Goal: Information Seeking & Learning: Check status

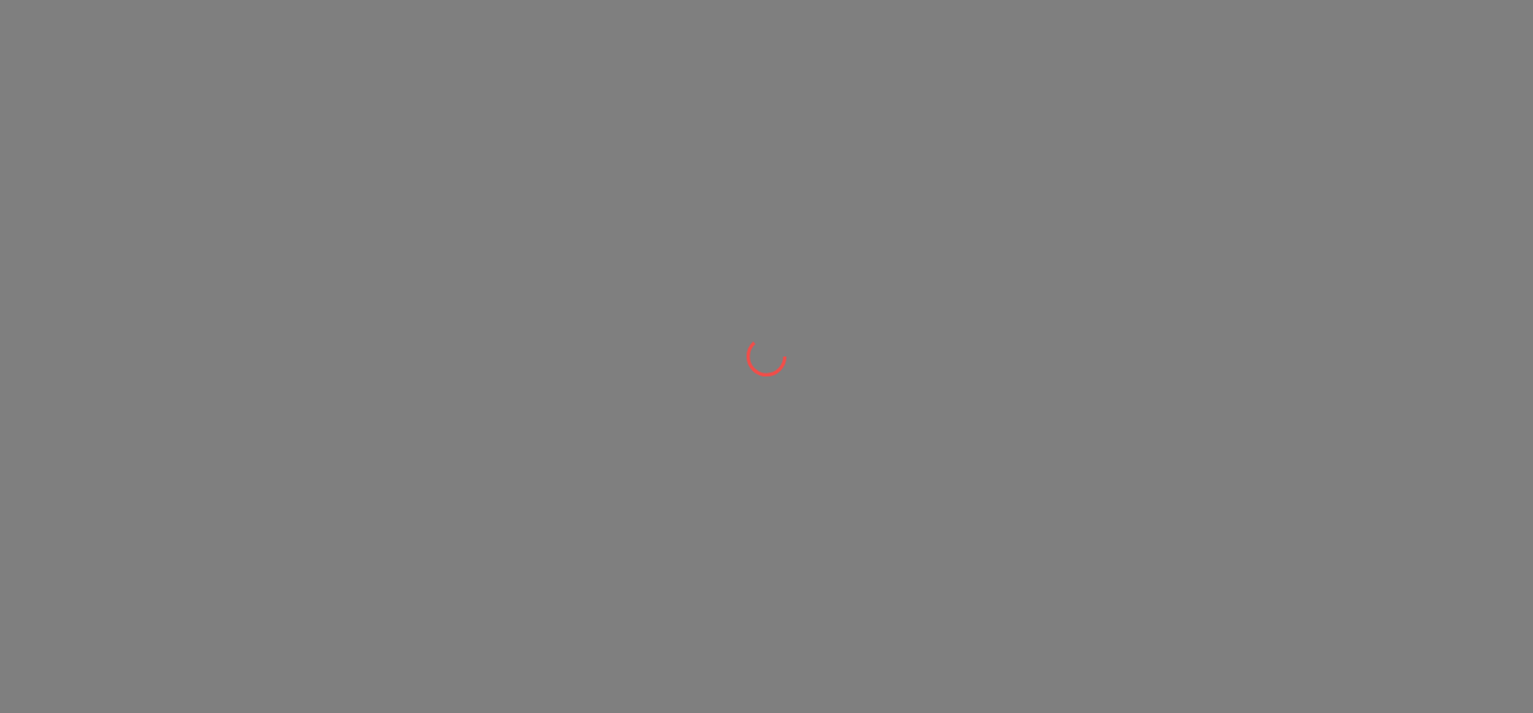
click at [835, 414] on div at bounding box center [766, 356] width 1533 height 713
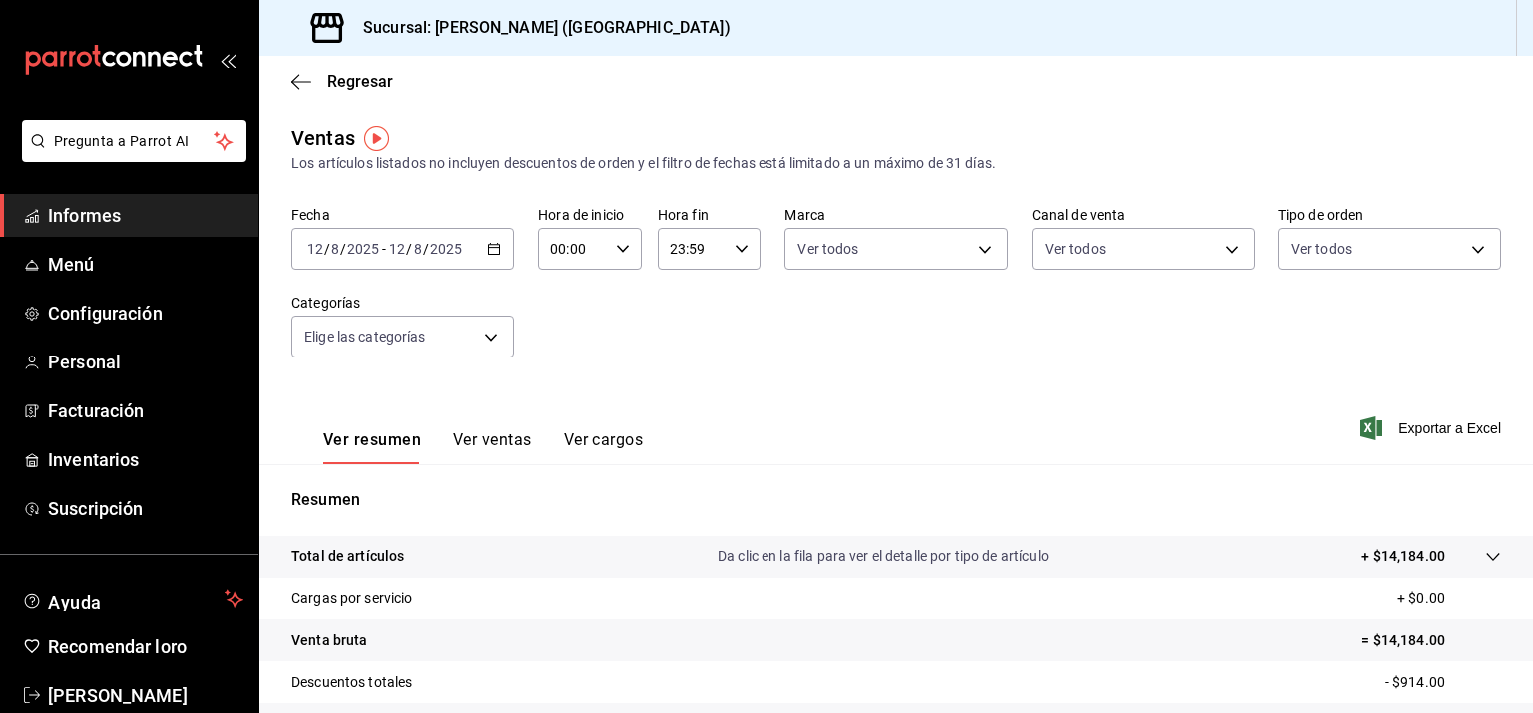
click at [491, 251] on icon "button" at bounding box center [494, 249] width 14 height 14
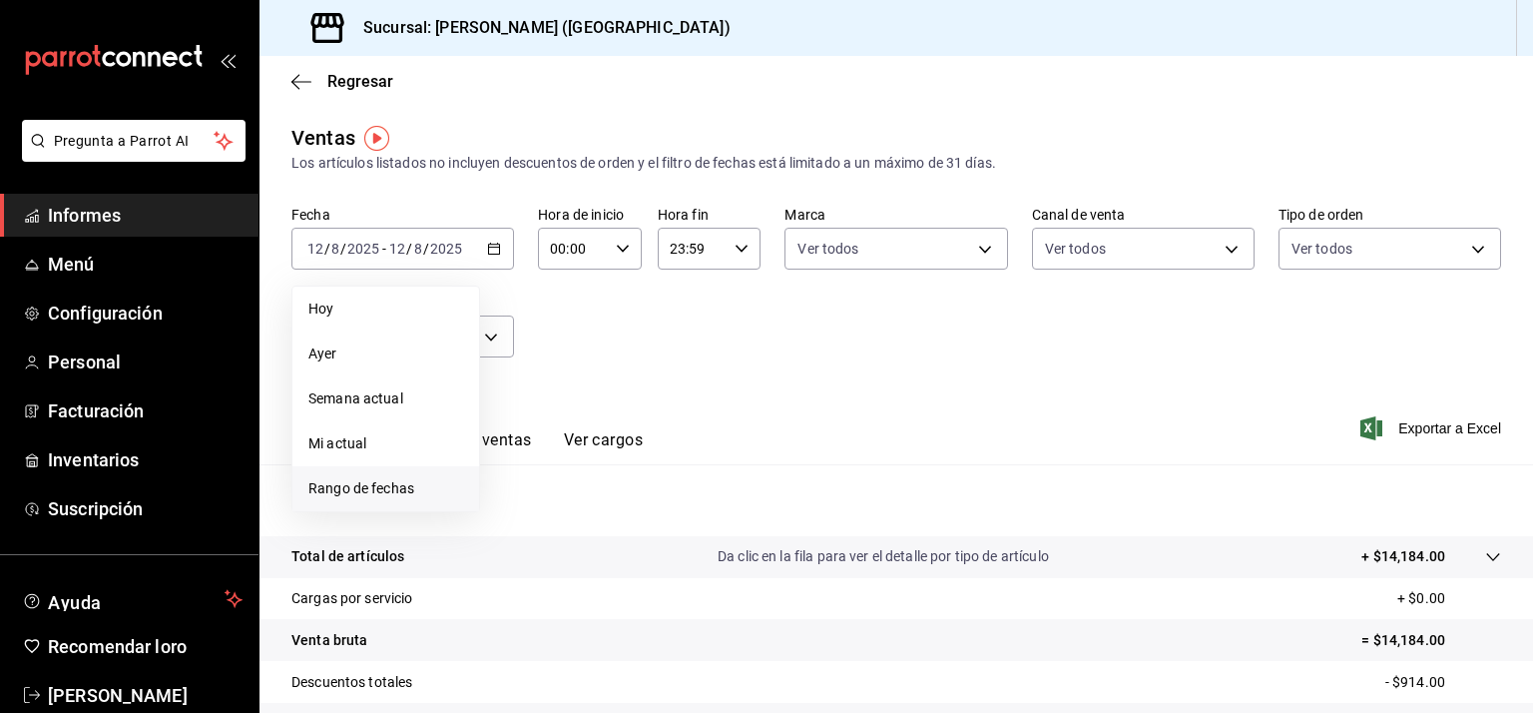
click at [393, 490] on font "Rango de fechas" at bounding box center [361, 488] width 106 height 16
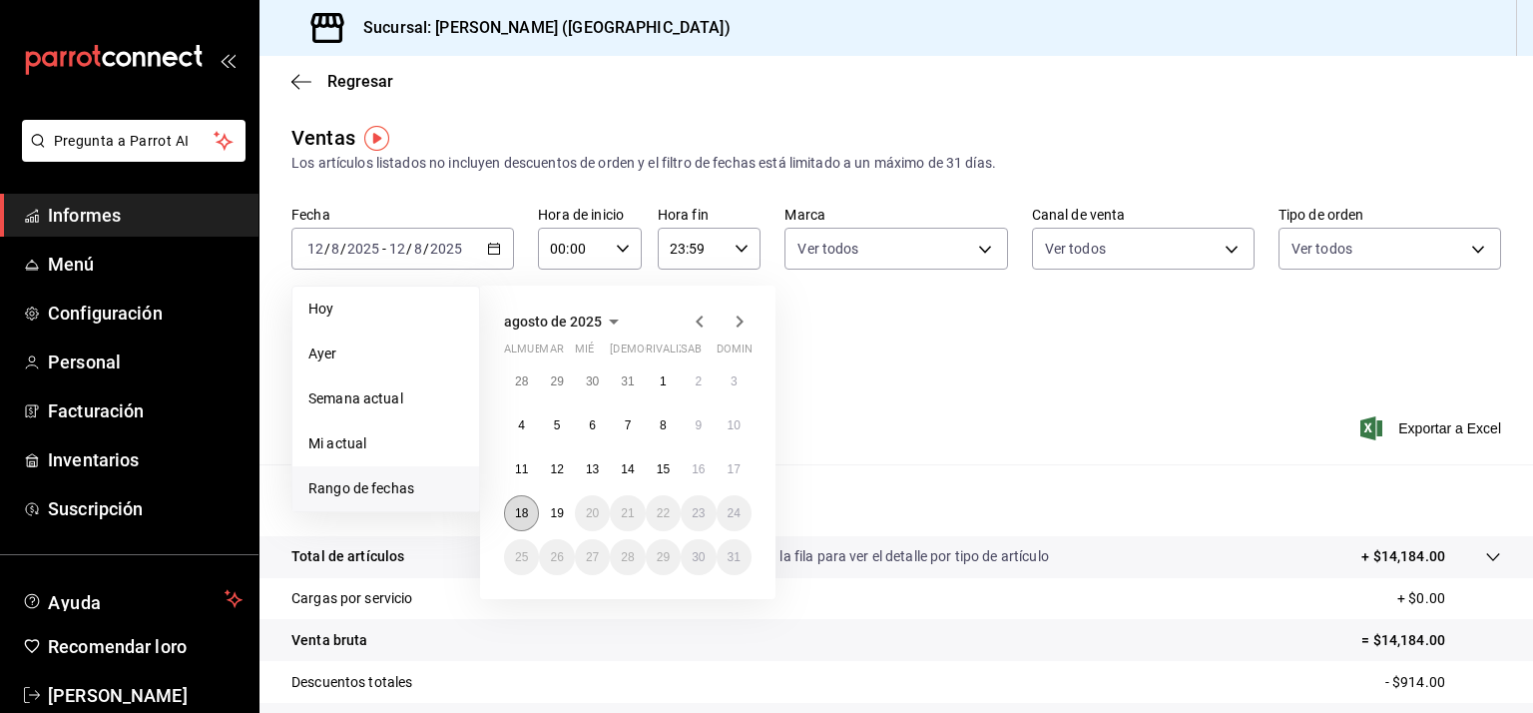
click at [519, 514] on font "18" at bounding box center [521, 513] width 13 height 14
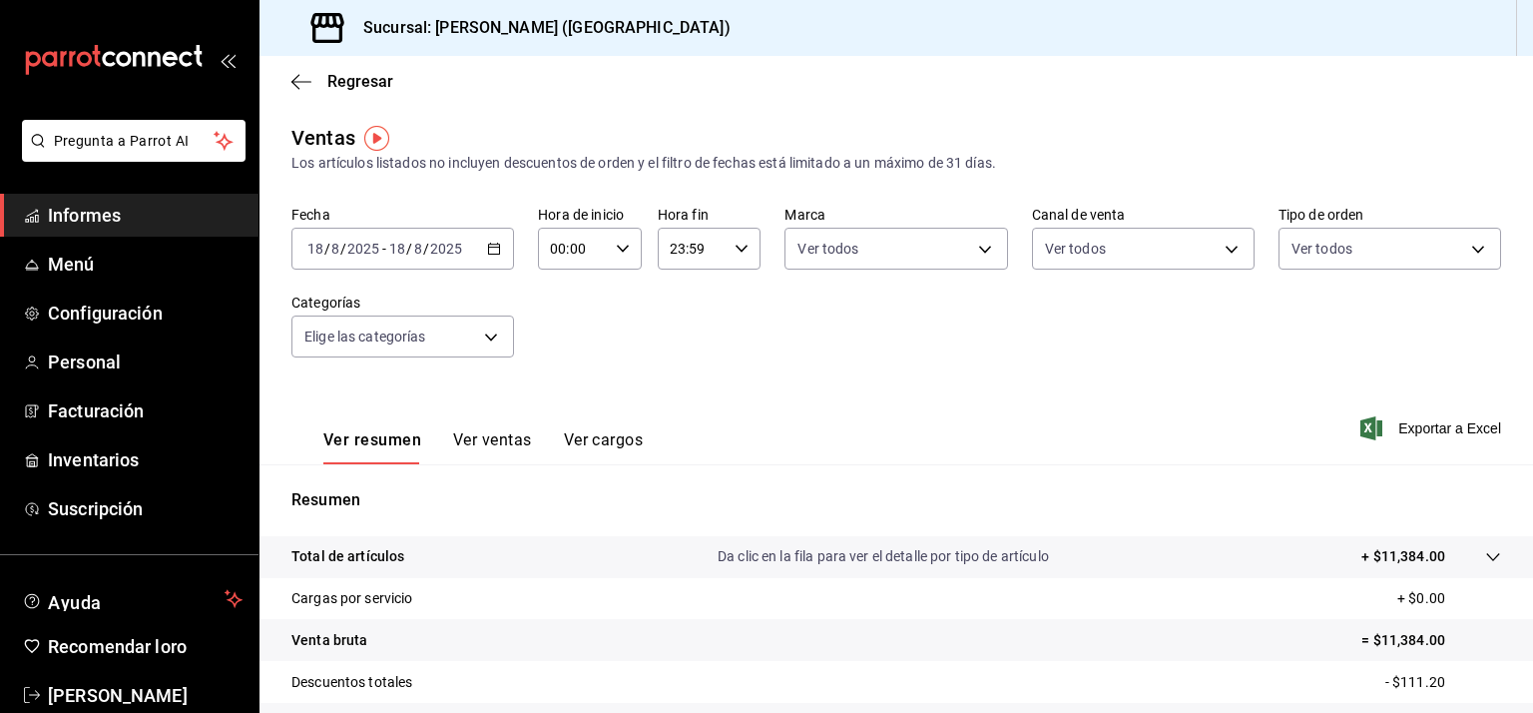
scroll to position [245, 0]
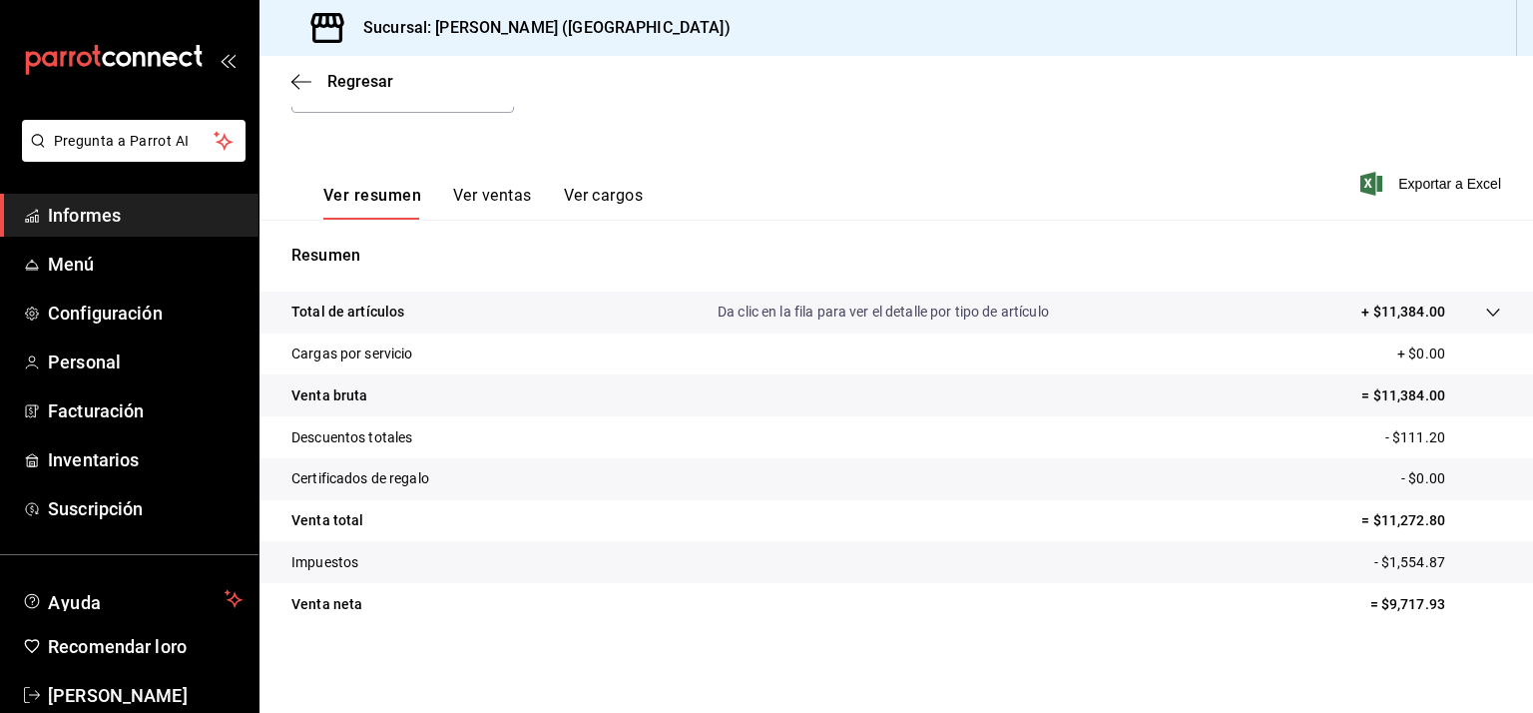
click at [1394, 392] on font "= $11,384.00" at bounding box center [1404, 395] width 84 height 16
copy font "11,384.00"
click at [1416, 429] on font "- $111.20" at bounding box center [1416, 437] width 60 height 16
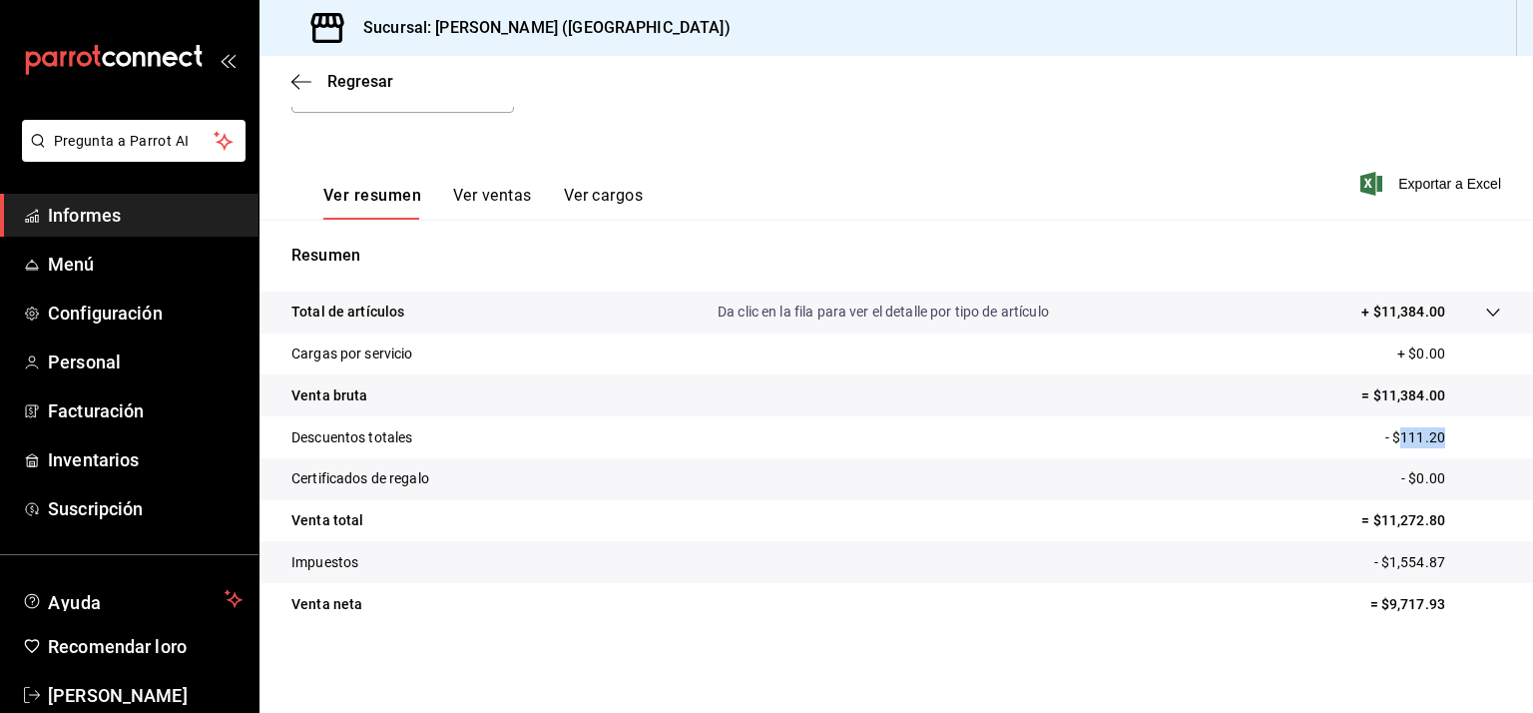
copy font "111.20"
click at [1022, 518] on tr "Venta total = $11,272.80" at bounding box center [897, 521] width 1274 height 42
click at [1427, 431] on font "- $111.20" at bounding box center [1416, 437] width 60 height 16
click at [1408, 431] on font "- $111.20" at bounding box center [1416, 437] width 60 height 16
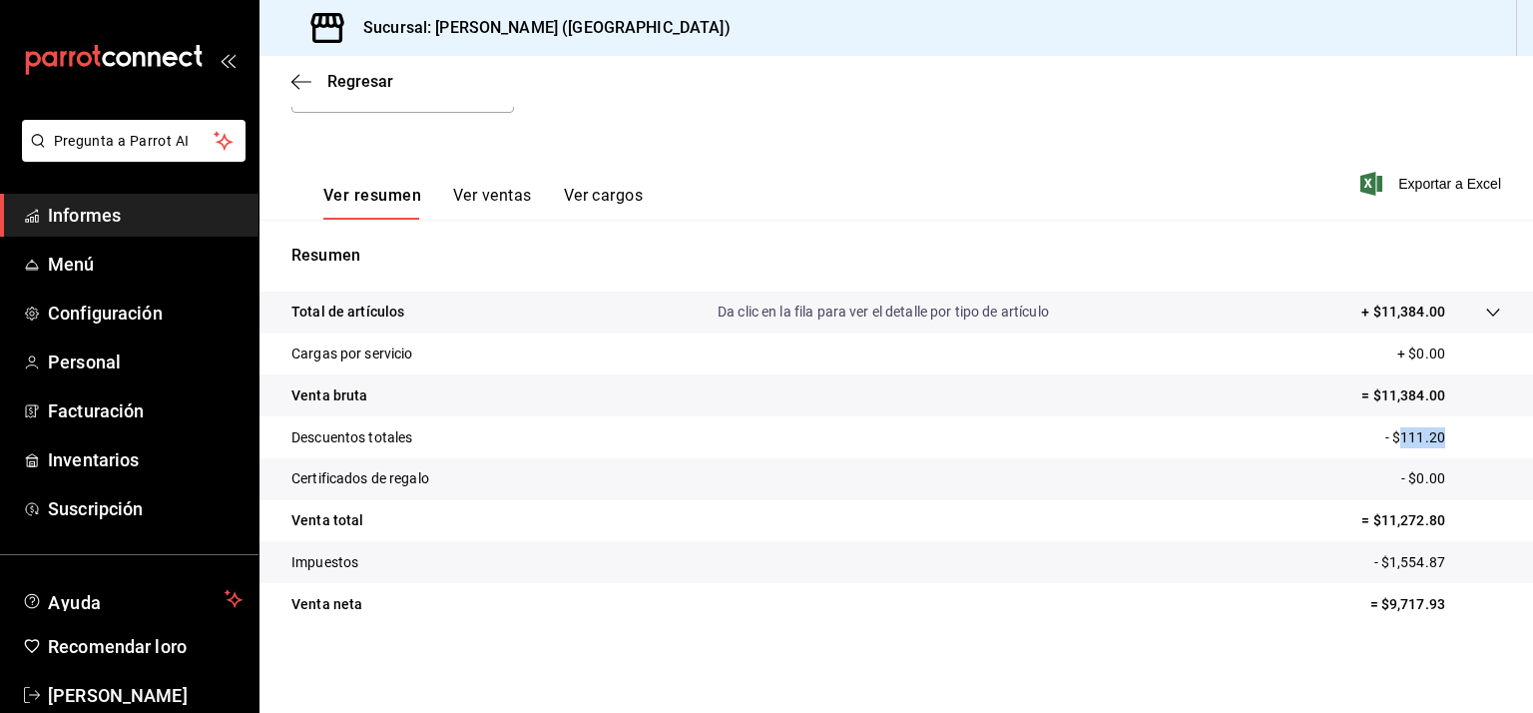
click at [1408, 431] on font "- $111.20" at bounding box center [1416, 437] width 60 height 16
copy font "111.20"
click at [297, 88] on icon "button" at bounding box center [302, 82] width 20 height 18
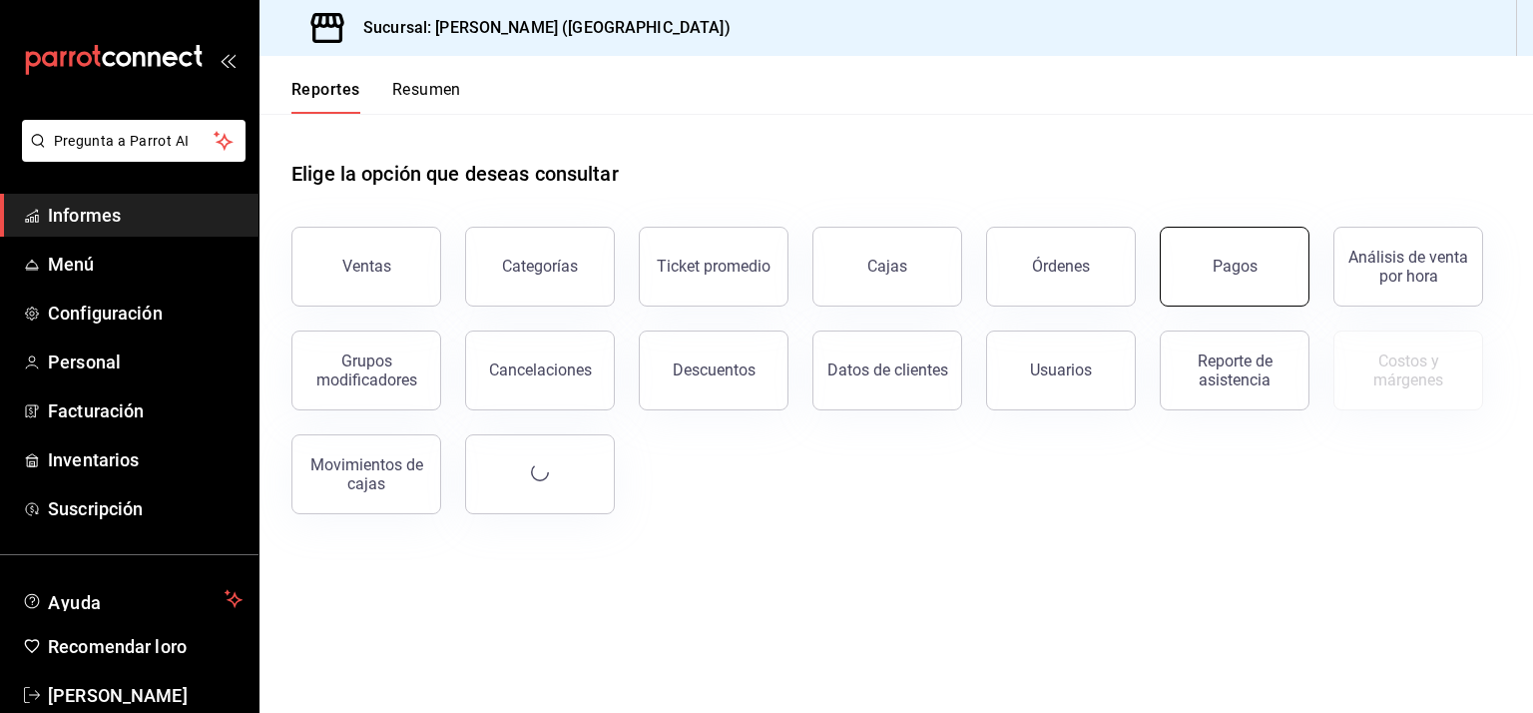
click at [1241, 275] on div "Pagos" at bounding box center [1235, 266] width 45 height 19
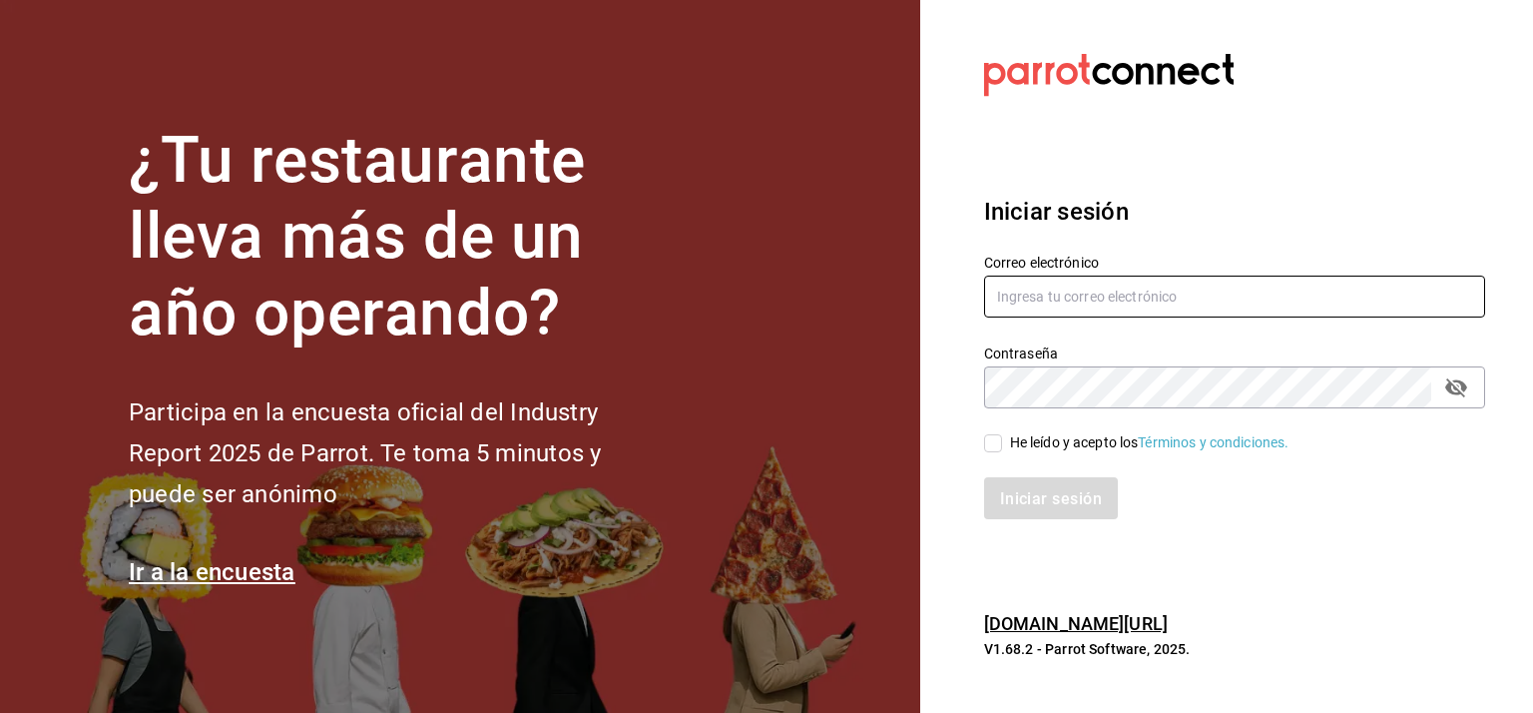
type input "[EMAIL_ADDRESS][DOMAIN_NAME]"
click at [1148, 302] on input "kchconsultoria@gmail.com" at bounding box center [1234, 297] width 501 height 42
click at [1268, 297] on input "kchconsultoria@gmail.com" at bounding box center [1234, 297] width 501 height 42
click at [1268, 295] on input "kchconsultoria@gmail.com" at bounding box center [1234, 297] width 501 height 42
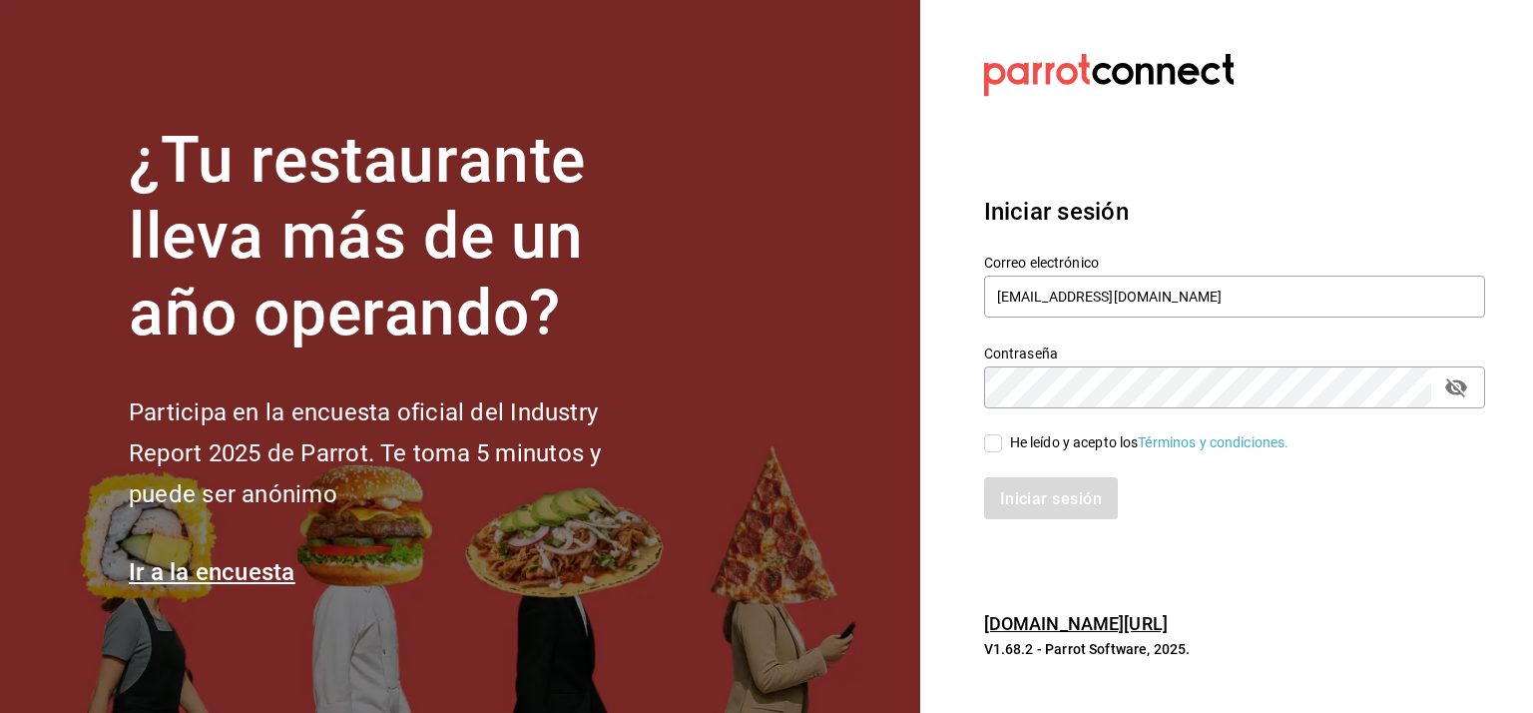
click at [996, 437] on input "He leído y acepto los Términos y condiciones." at bounding box center [993, 443] width 18 height 18
checkbox input "true"
click at [1036, 510] on button "Iniciar sesión" at bounding box center [1052, 498] width 136 height 42
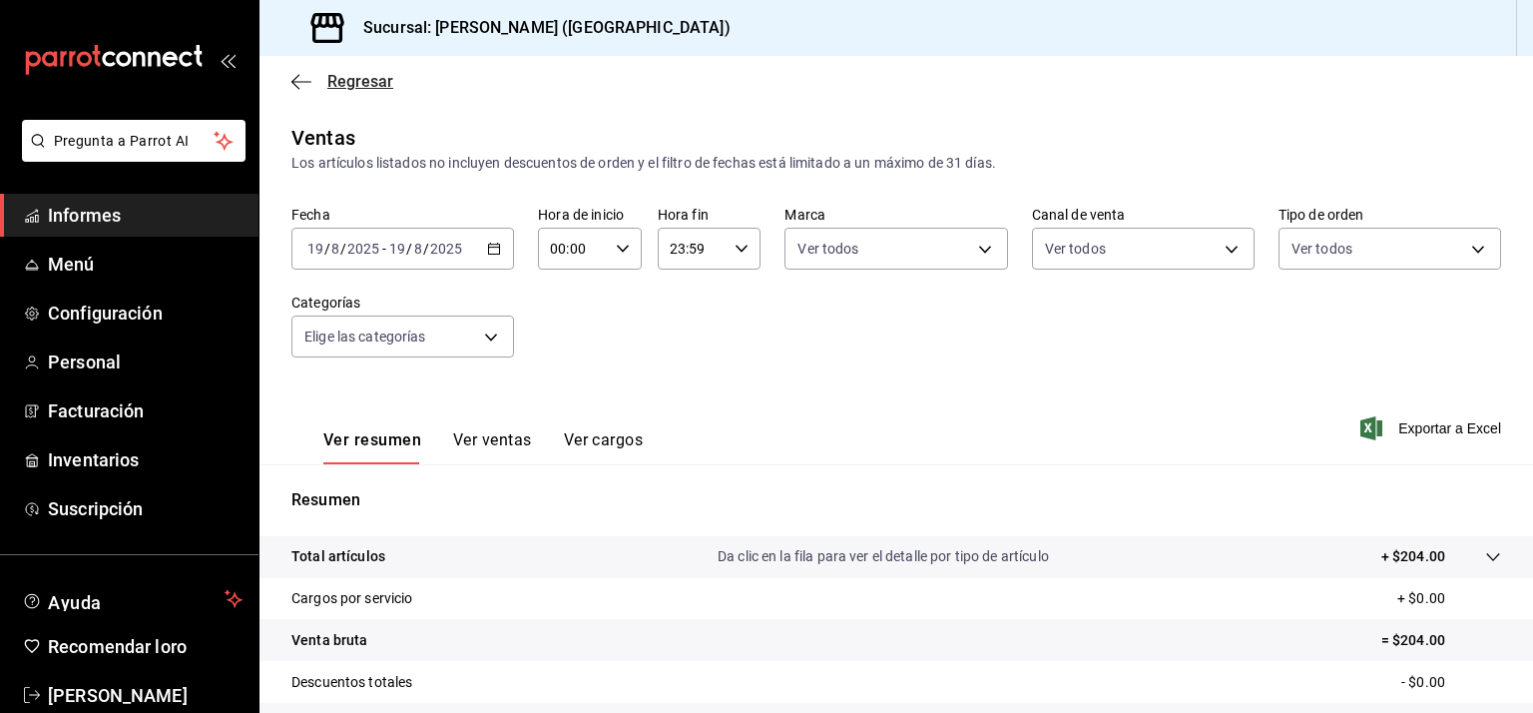
click at [310, 75] on icon "button" at bounding box center [302, 82] width 20 height 18
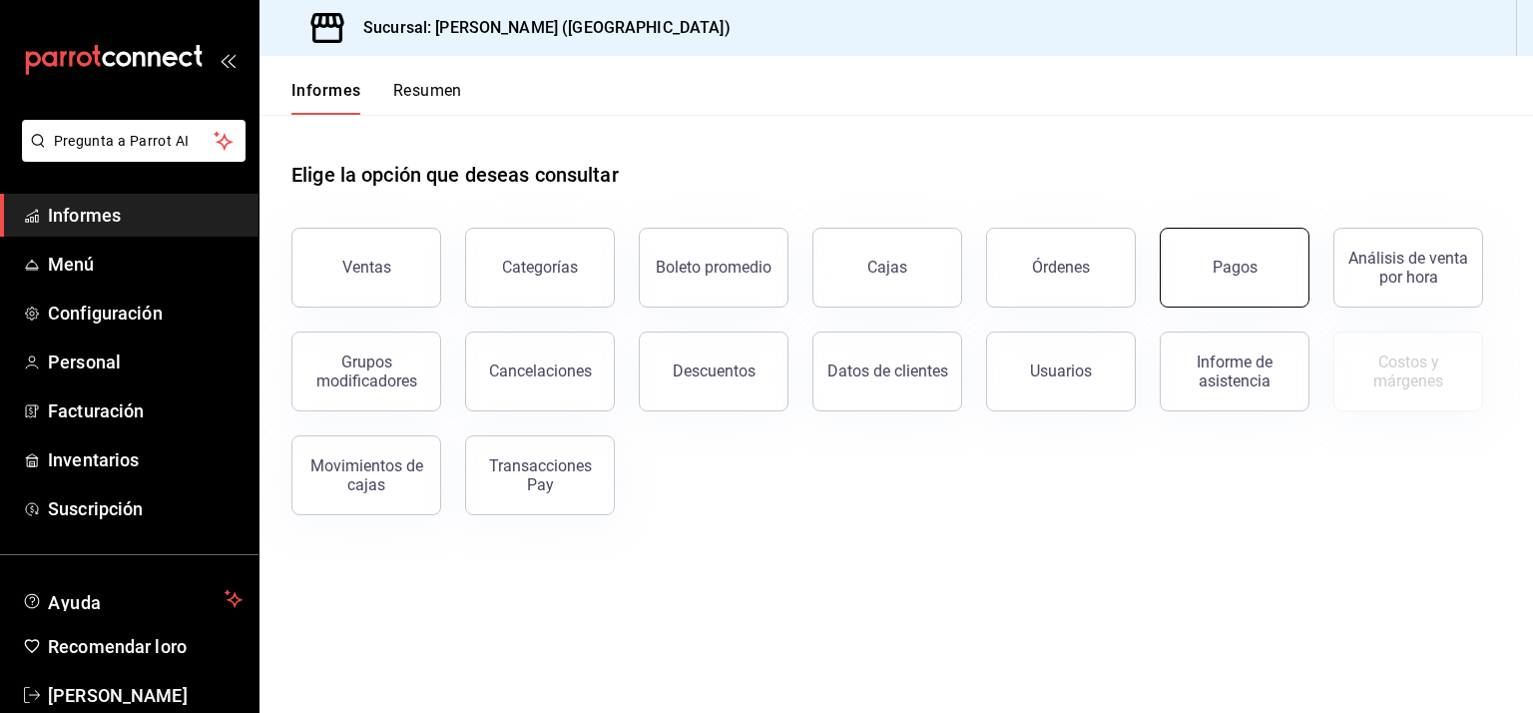
click at [1248, 263] on font "Pagos" at bounding box center [1235, 267] width 45 height 19
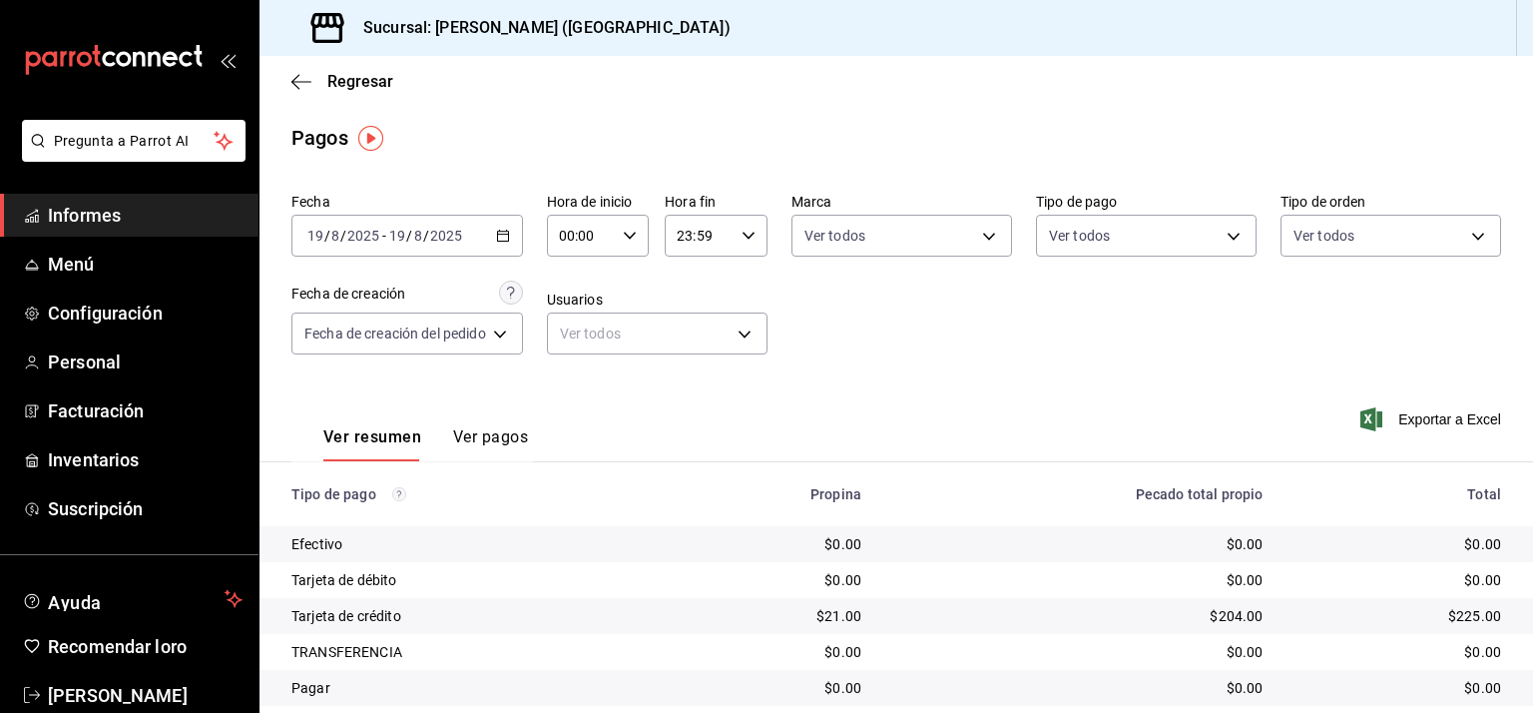
click at [506, 231] on icon "button" at bounding box center [503, 236] width 14 height 14
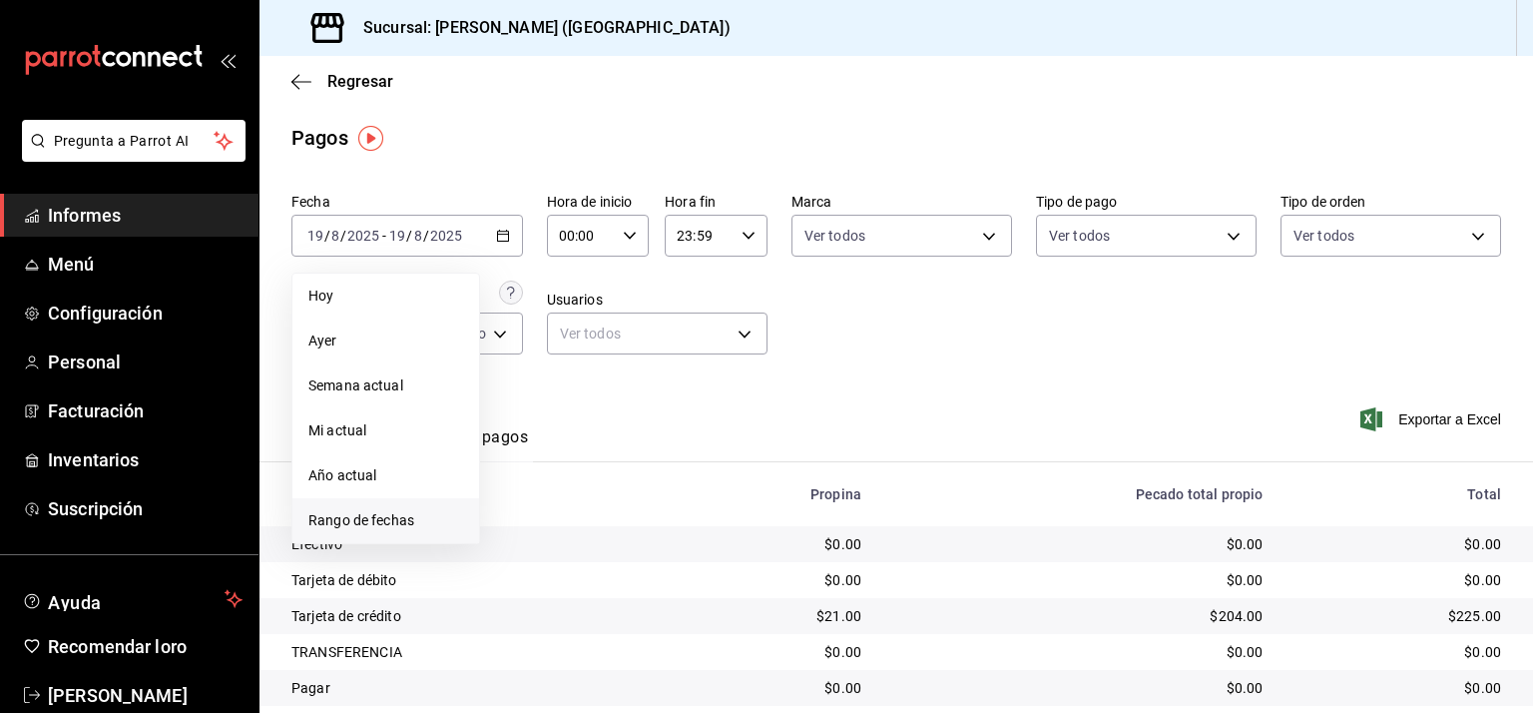
click at [383, 514] on font "Rango de fechas" at bounding box center [361, 520] width 106 height 16
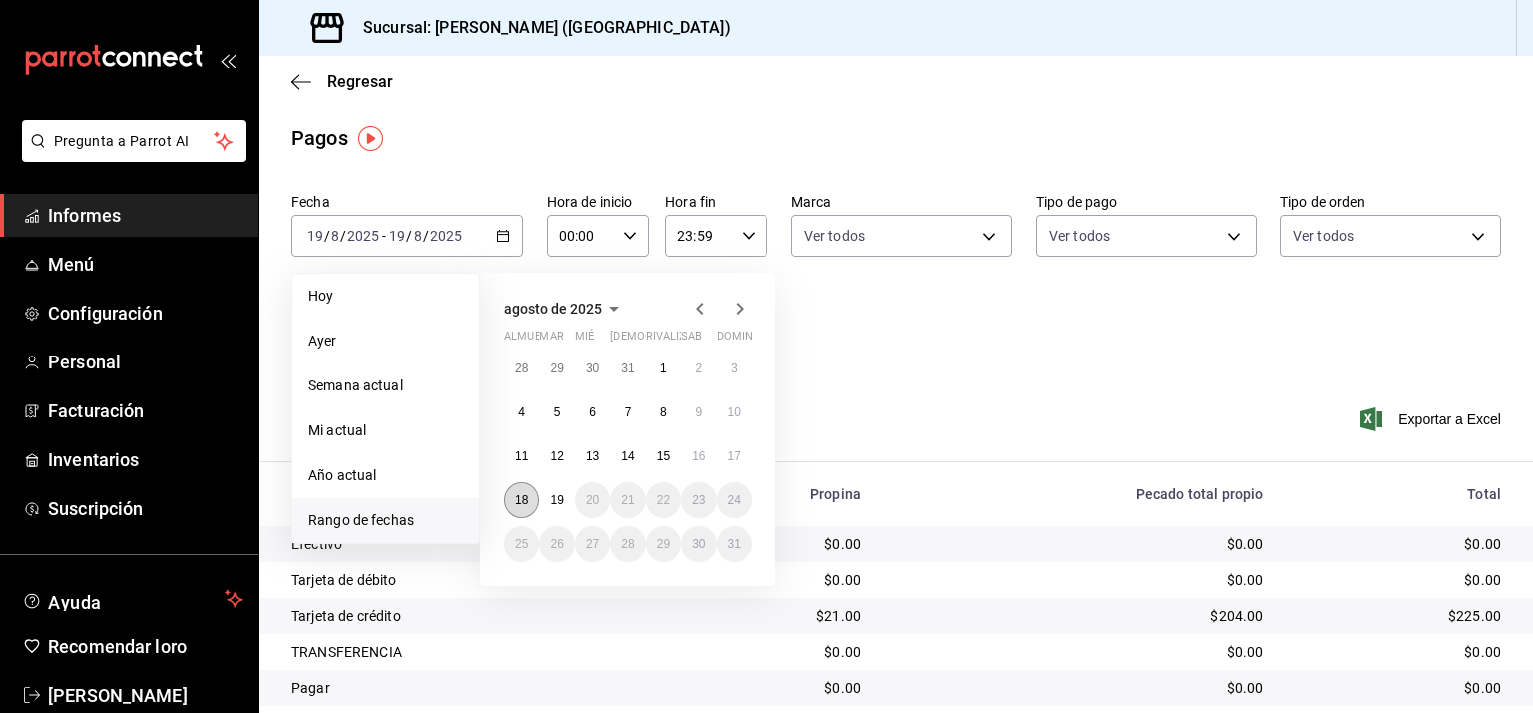
click at [518, 503] on font "18" at bounding box center [521, 500] width 13 height 14
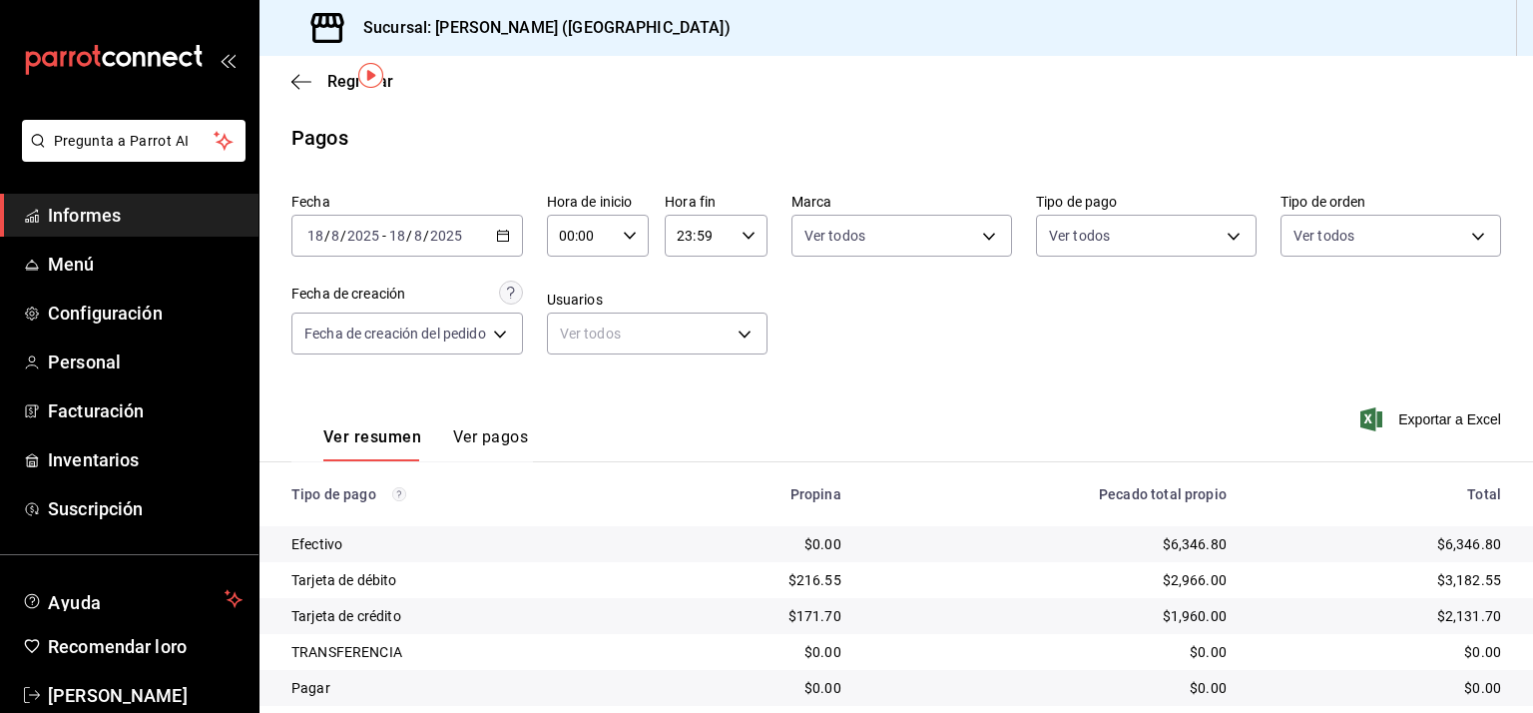
scroll to position [62, 0]
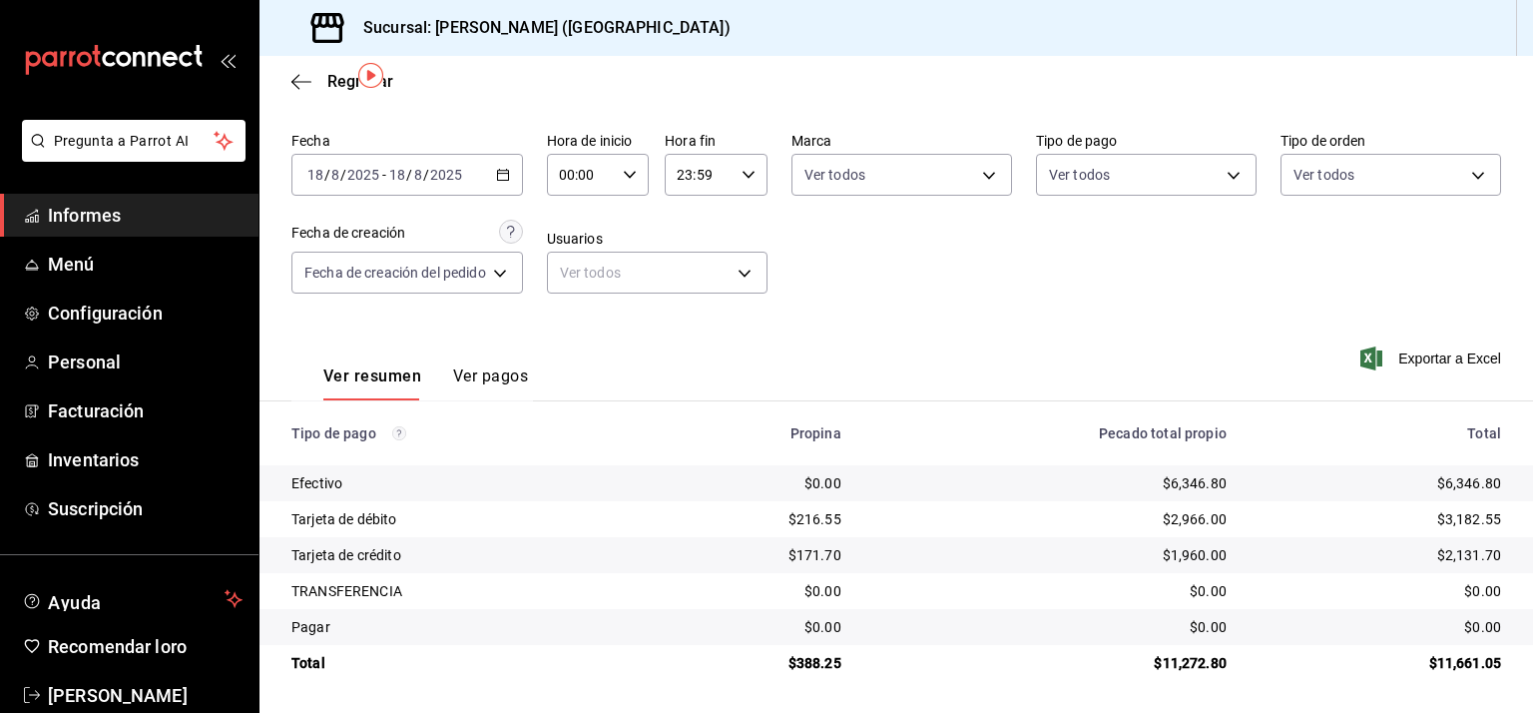
click at [1466, 479] on font "$6,346.80" at bounding box center [1470, 483] width 64 height 16
copy font "6,346.80"
click at [1445, 522] on font "$3,182.55" at bounding box center [1470, 519] width 64 height 16
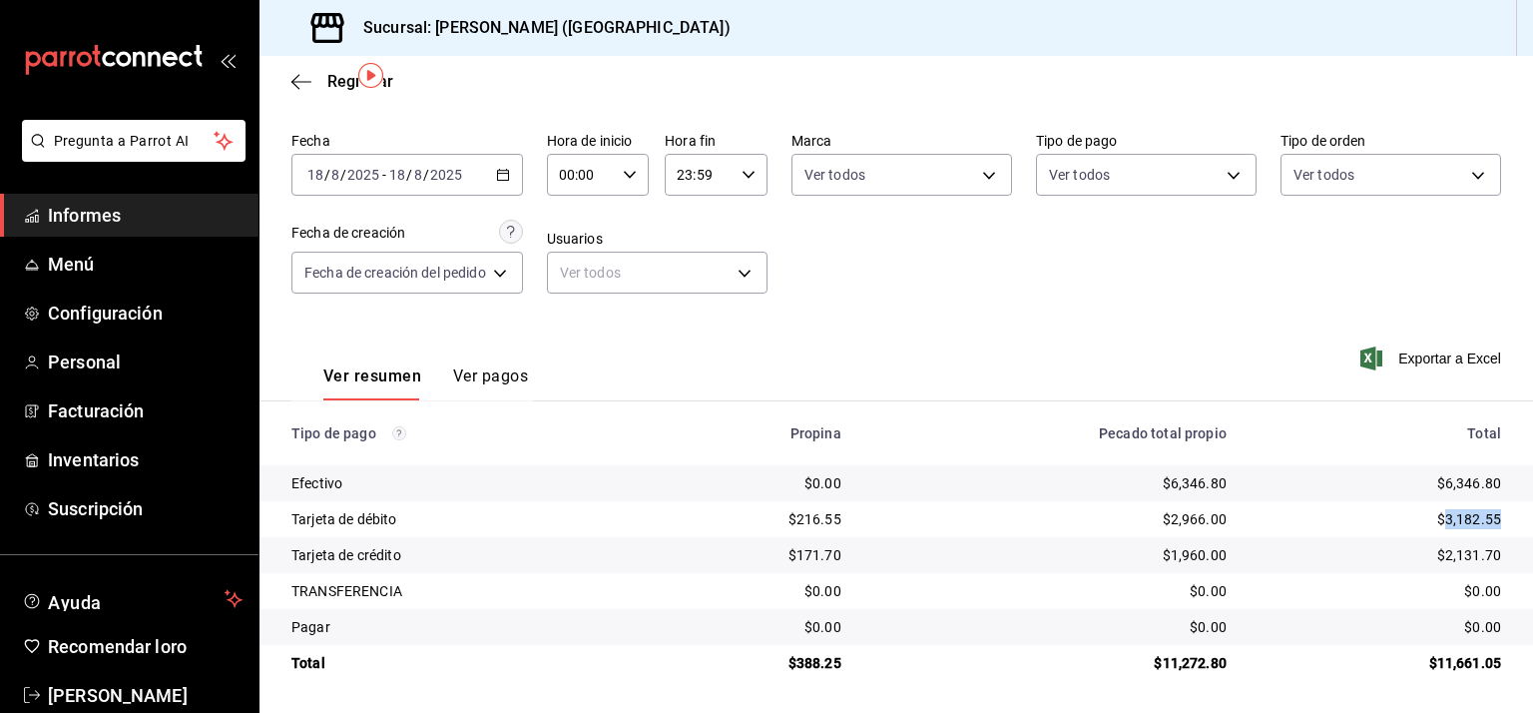
copy font "3,182.55"
click at [1443, 553] on font "$2,131.70" at bounding box center [1470, 555] width 64 height 16
copy font "2,131.70"
click at [799, 666] on font "$388.25" at bounding box center [815, 663] width 53 height 16
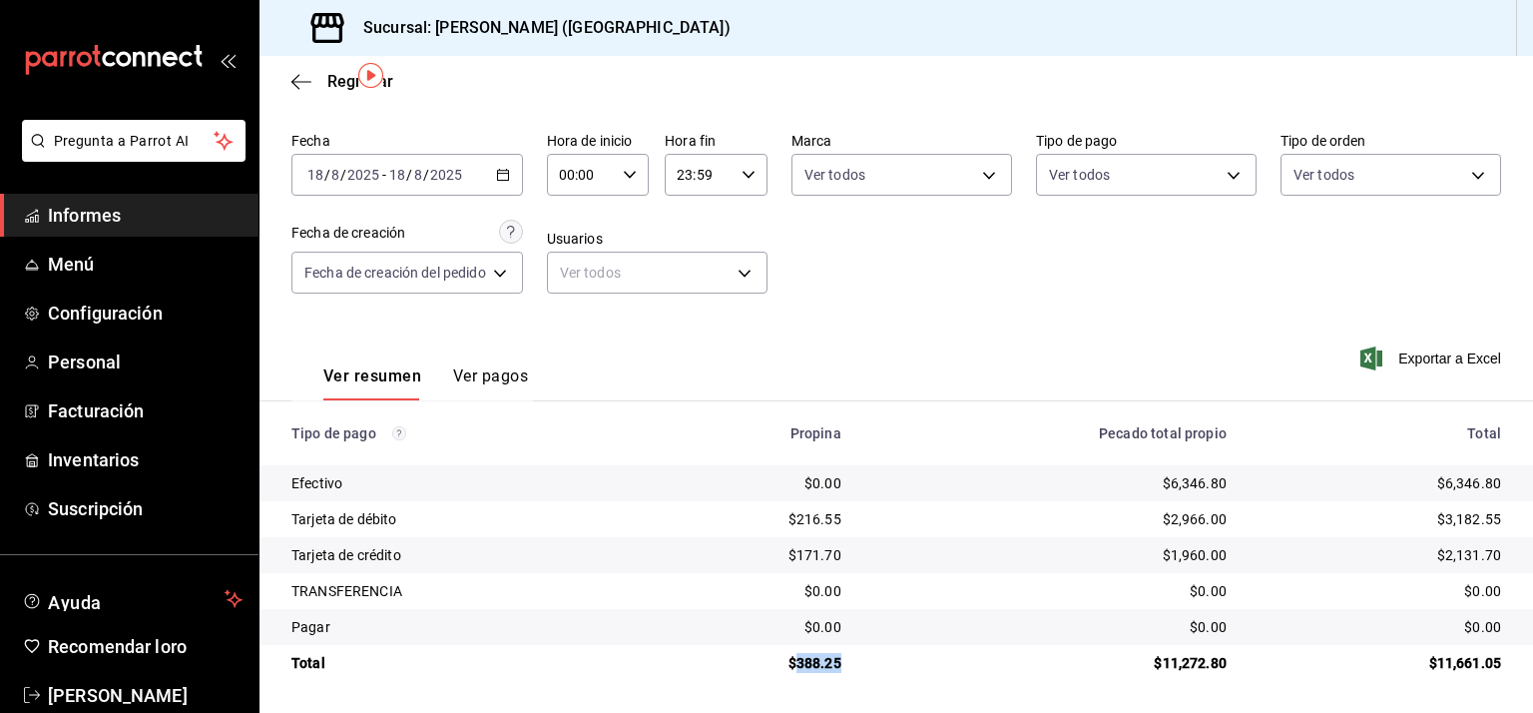
click at [799, 666] on font "$388.25" at bounding box center [815, 663] width 53 height 16
copy font "388.25"
click at [1158, 667] on font "$11,272.80" at bounding box center [1190, 663] width 73 height 16
copy font "11,272.80"
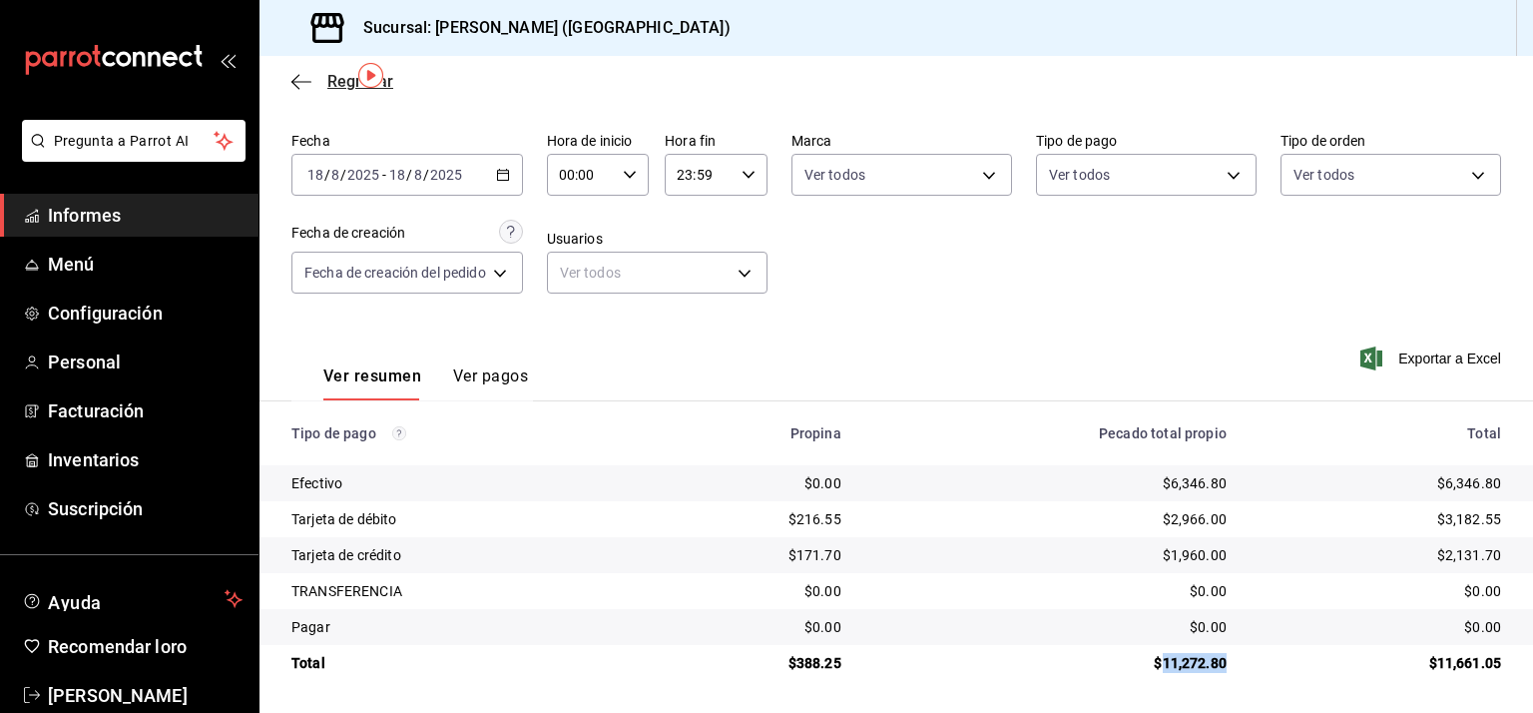
click at [303, 79] on icon "button" at bounding box center [302, 82] width 20 height 18
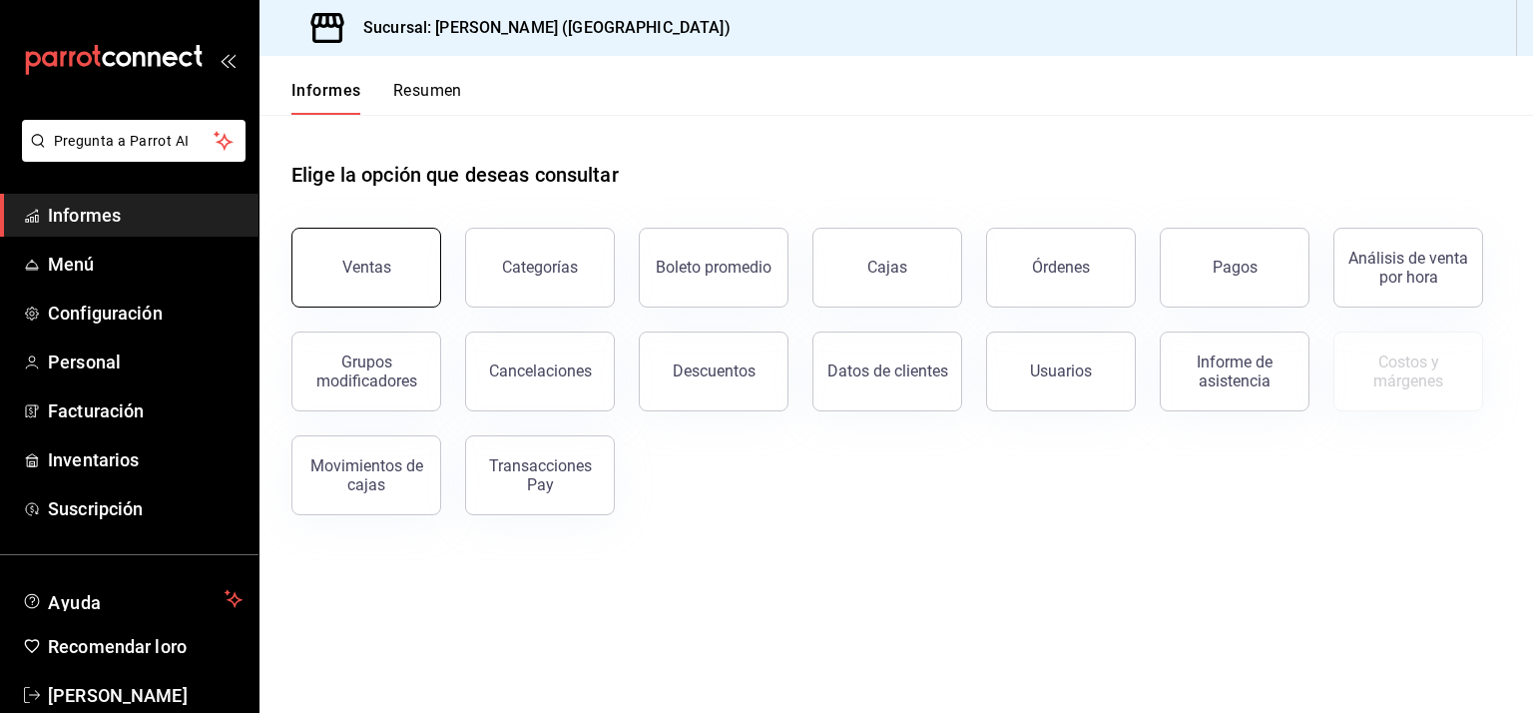
click at [382, 256] on button "Ventas" at bounding box center [367, 268] width 150 height 80
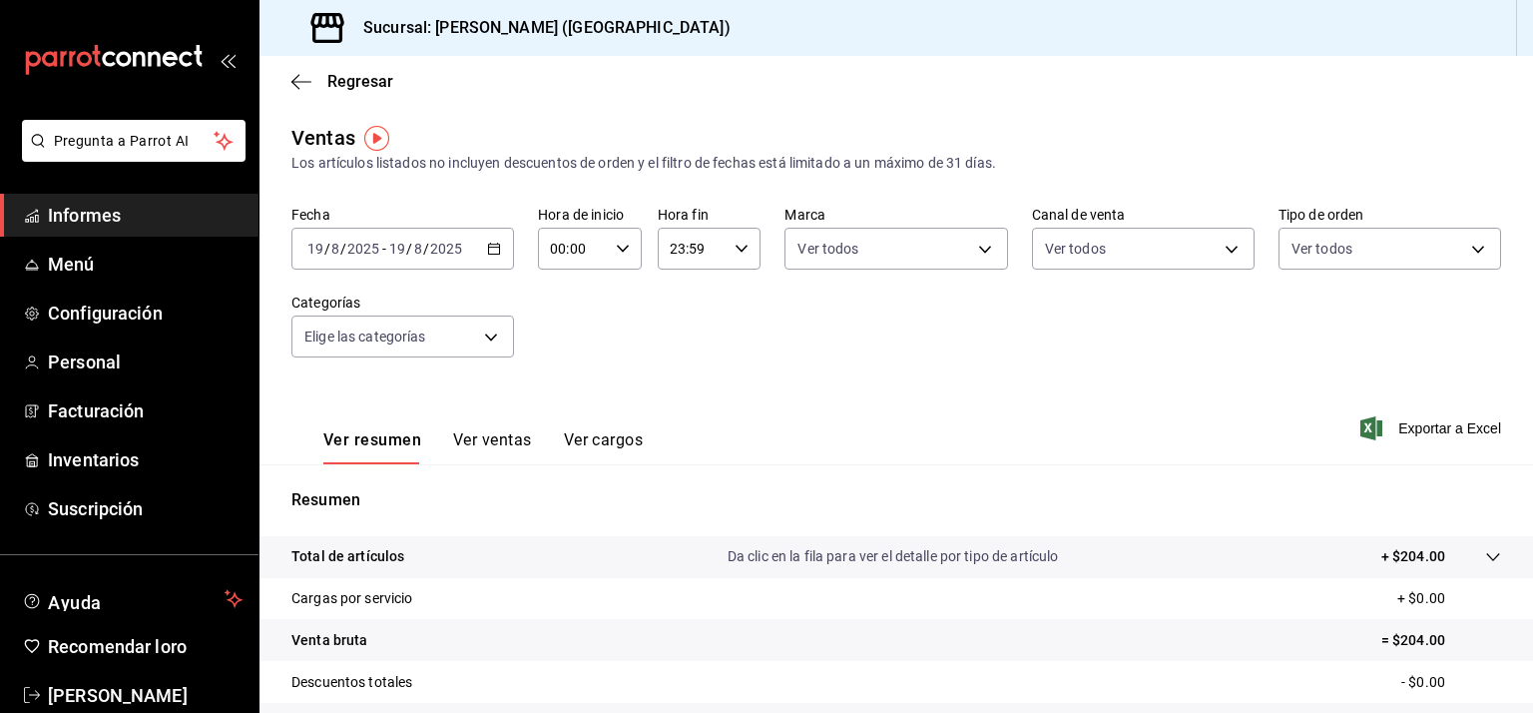
click at [489, 249] on icon "button" at bounding box center [494, 249] width 14 height 14
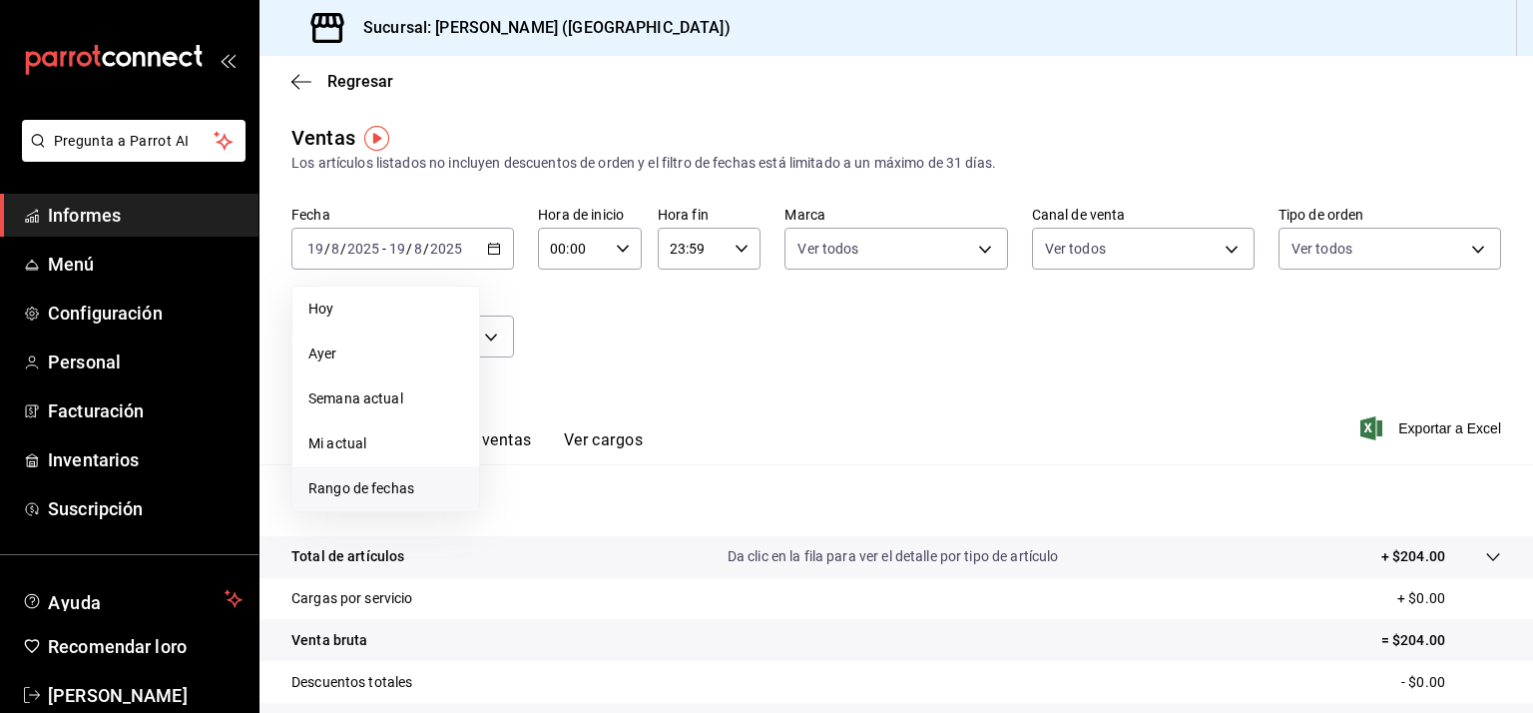
click at [391, 492] on font "Rango de fechas" at bounding box center [361, 488] width 106 height 16
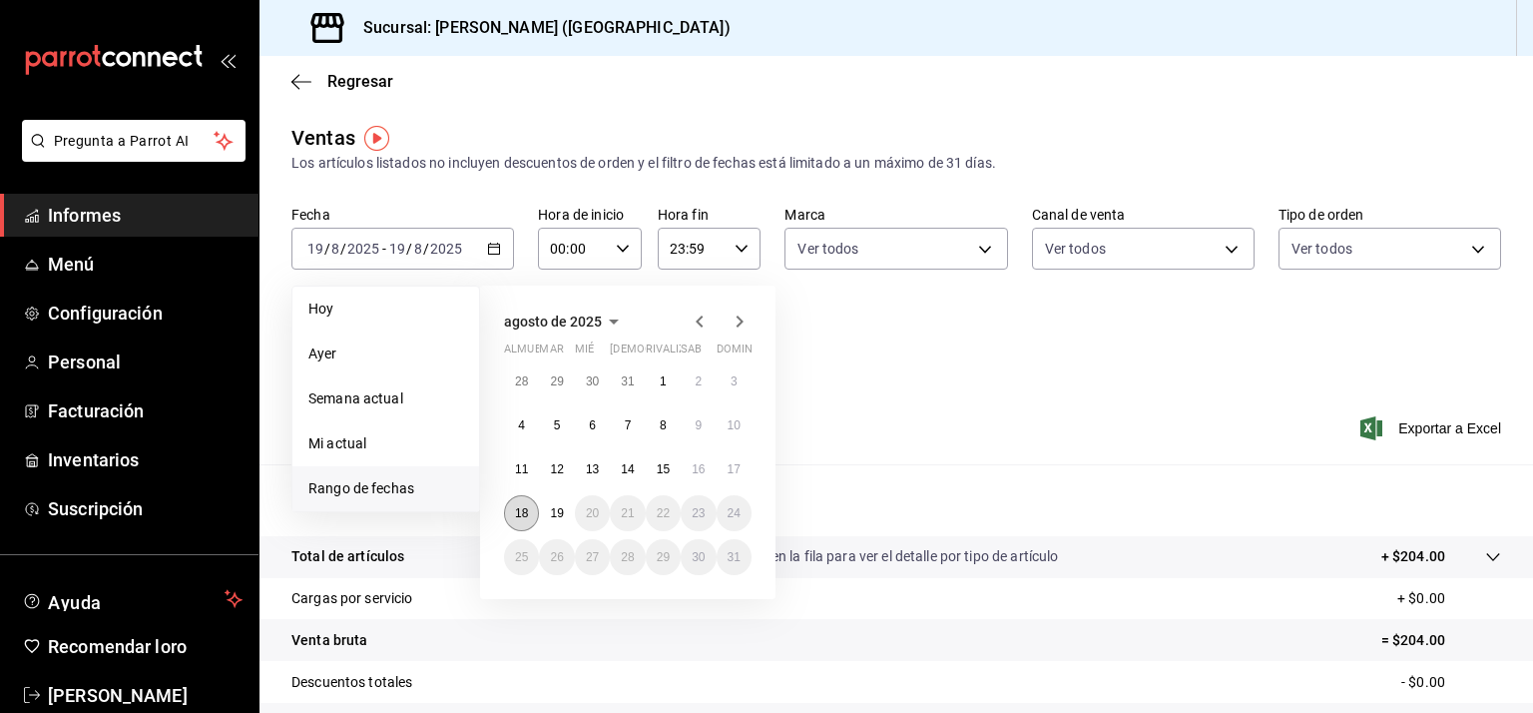
click at [523, 513] on font "18" at bounding box center [521, 513] width 13 height 14
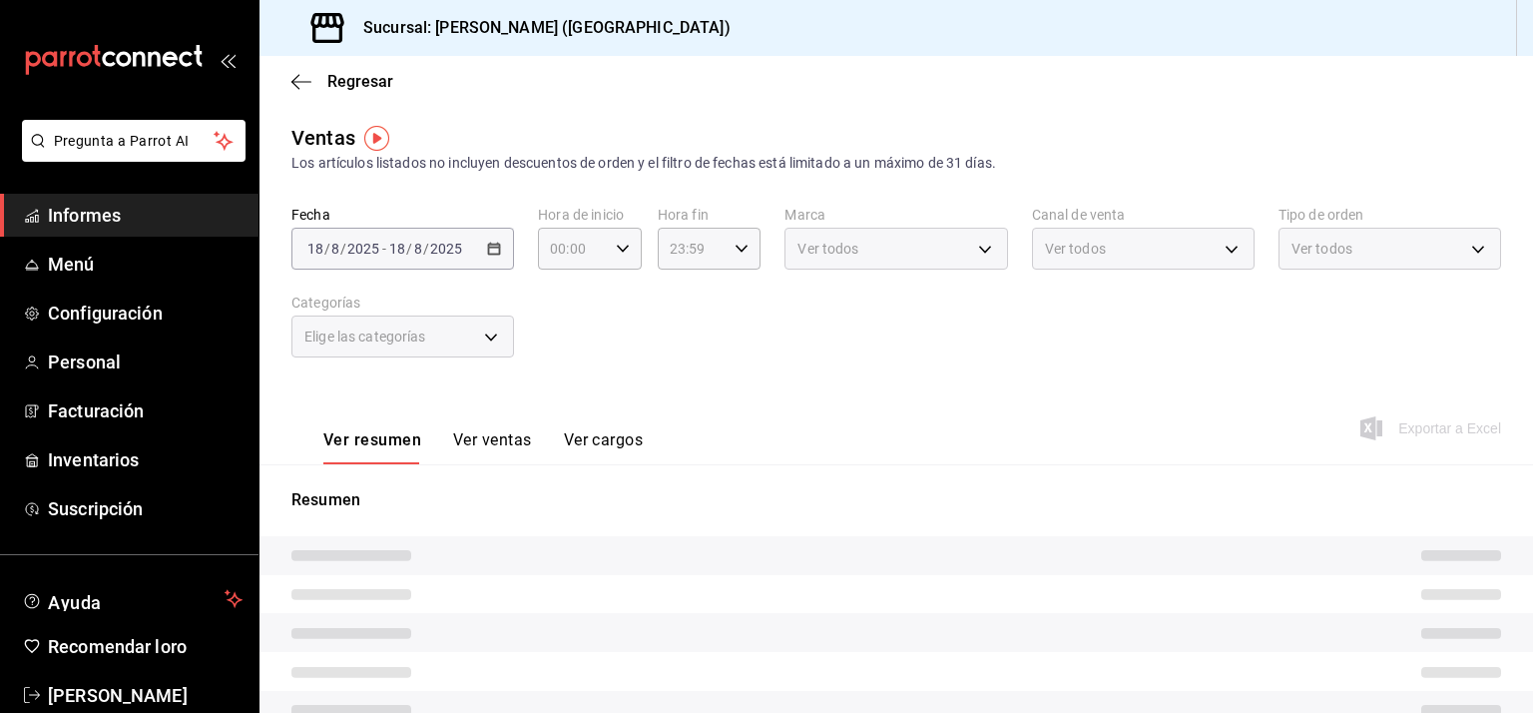
click at [992, 390] on div "Ver resumen Ver ventas Ver cargos Exportar a Excel" at bounding box center [897, 422] width 1274 height 83
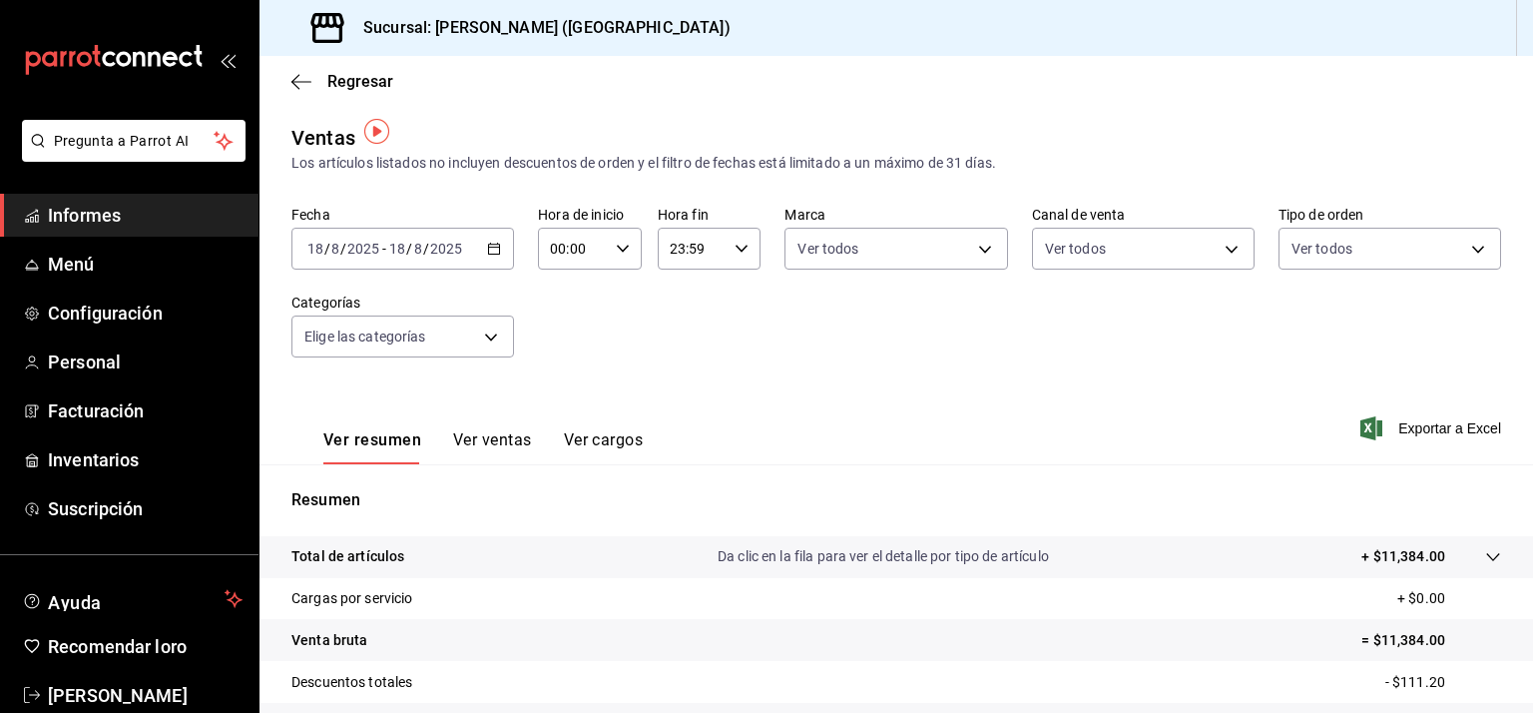
scroll to position [245, 0]
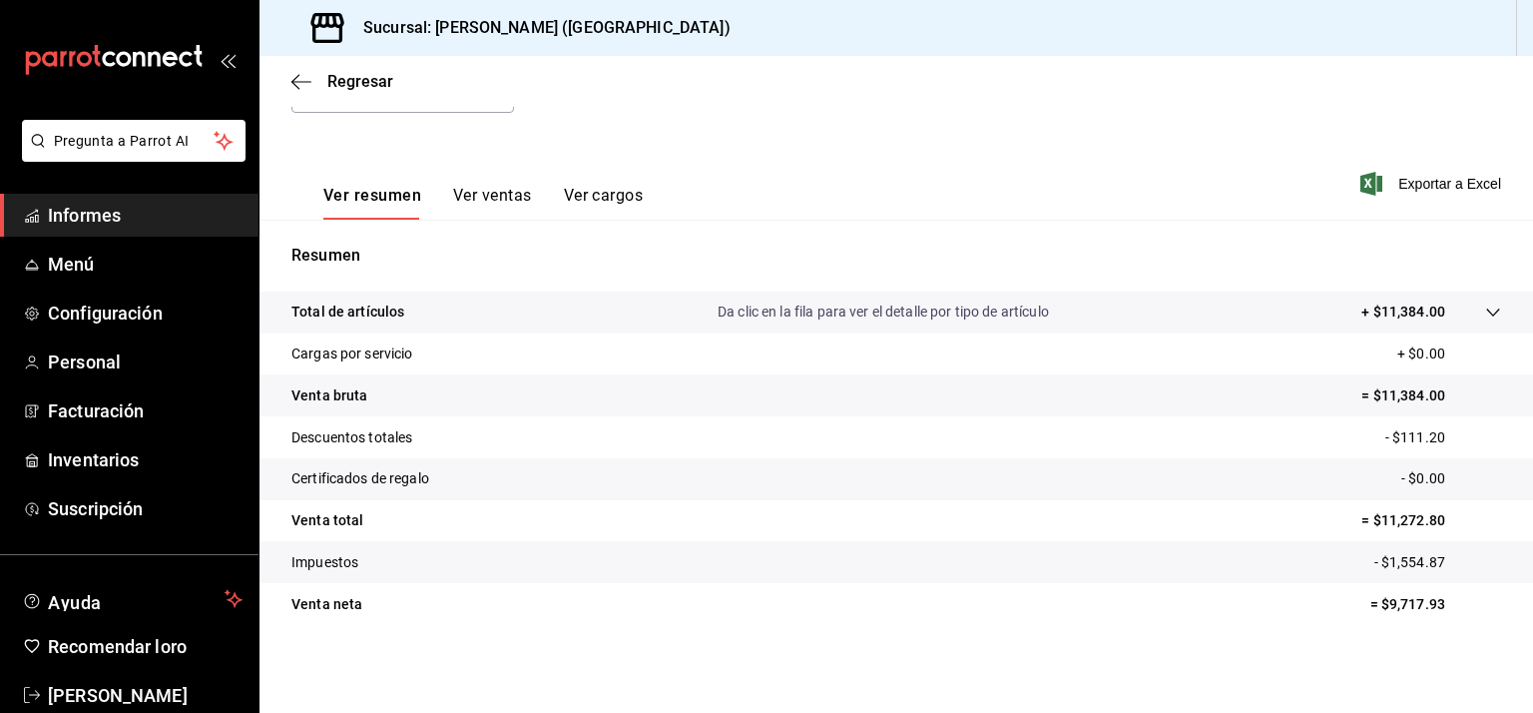
click at [1410, 555] on font "- $1,554.87" at bounding box center [1410, 562] width 71 height 16
copy font "1,554.87"
